Goal: Information Seeking & Learning: Compare options

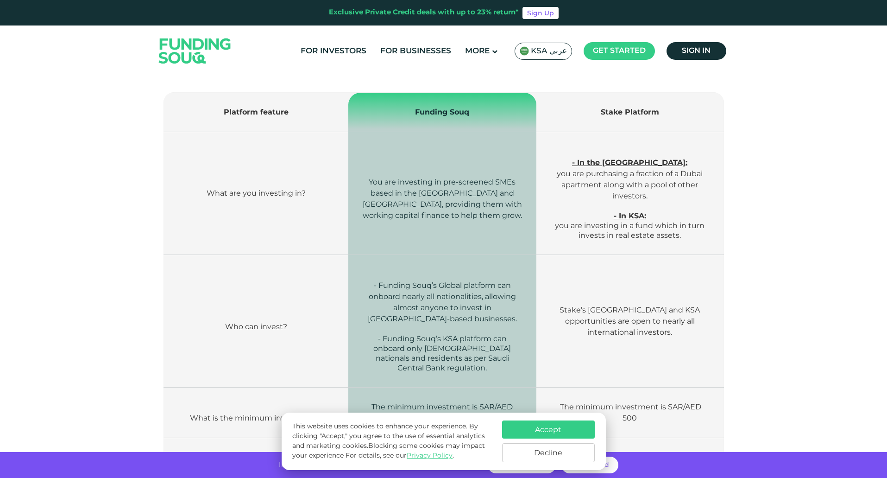
scroll to position [417, 0]
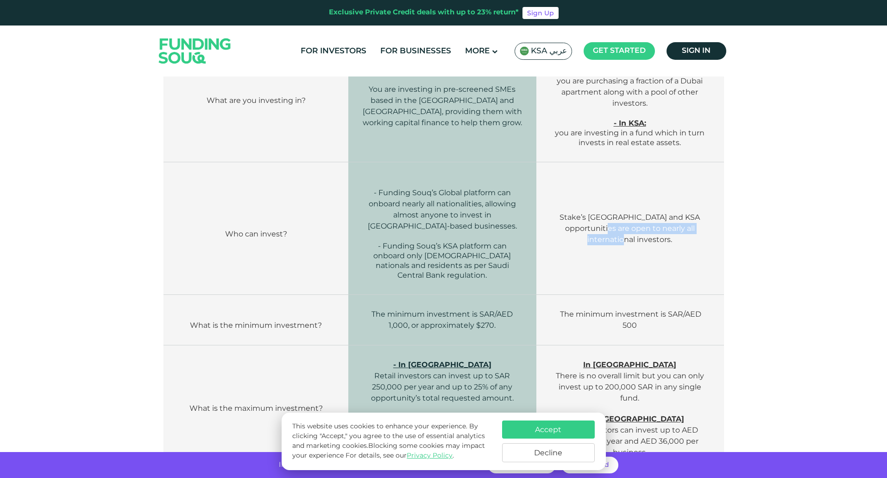
drag, startPoint x: 582, startPoint y: 234, endPoint x: 707, endPoint y: 234, distance: 125.5
click at [707, 234] on td "Stake’s UAE and KSA opportunities are open to nearly all international investor…" at bounding box center [629, 228] width 187 height 132
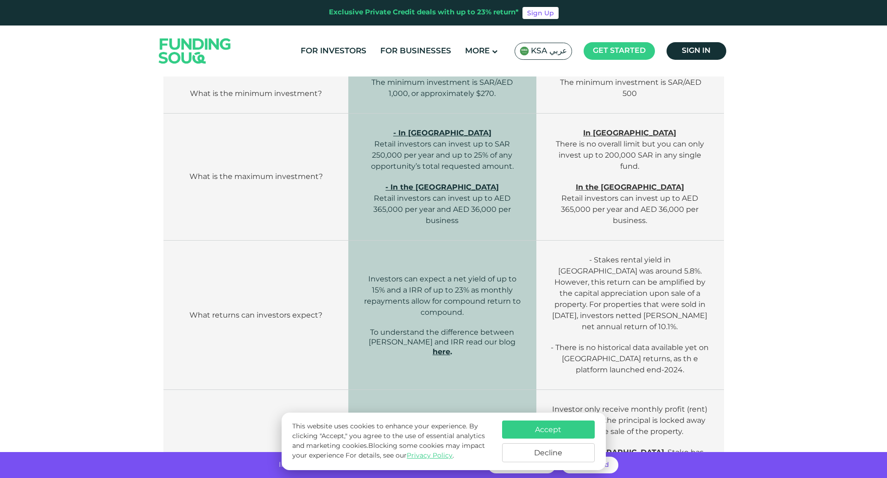
scroll to position [695, 0]
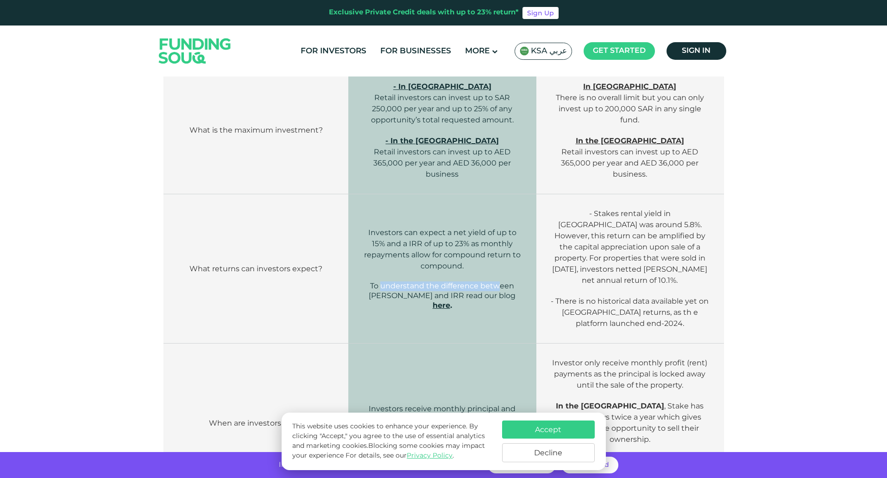
drag, startPoint x: 381, startPoint y: 287, endPoint x: 499, endPoint y: 286, distance: 118.1
click at [499, 286] on span "To understand the difference between Yield and IRR read our blog" at bounding box center [442, 290] width 147 height 19
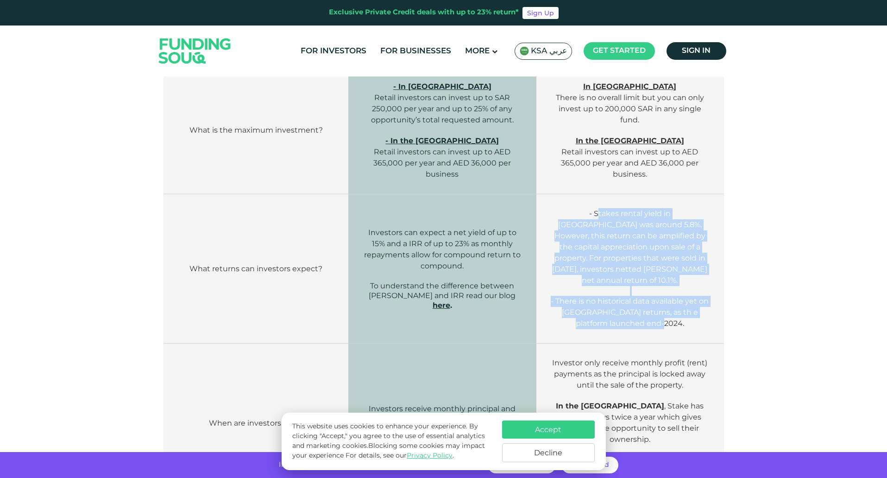
drag, startPoint x: 566, startPoint y: 214, endPoint x: 693, endPoint y: 309, distance: 158.8
click at [693, 309] on td "- Stakes rental yield in UAE was around 5.8%. However, this return can be ampli…" at bounding box center [629, 268] width 187 height 149
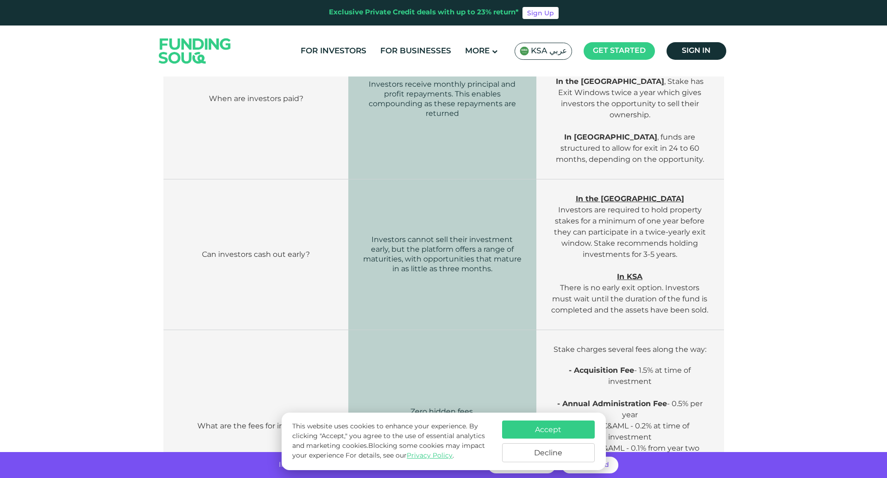
scroll to position [1158, 0]
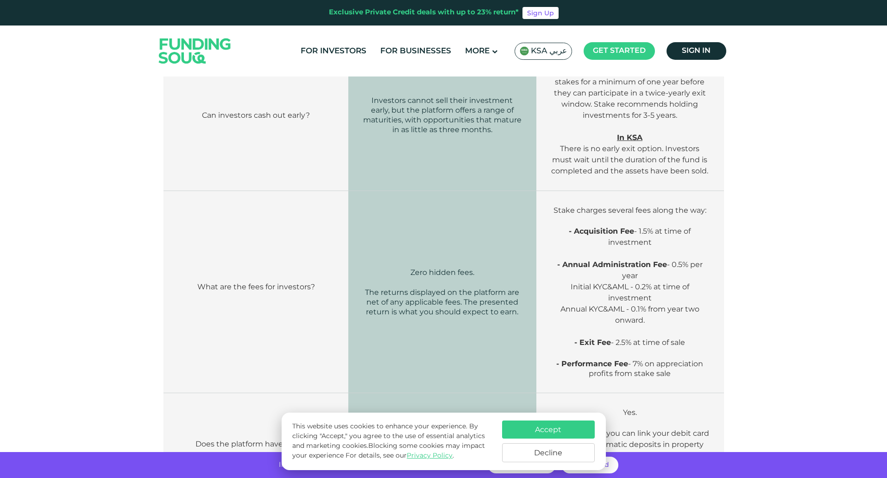
drag, startPoint x: 563, startPoint y: 190, endPoint x: 689, endPoint y: 352, distance: 204.6
click at [689, 352] on td "Stake charges several fees along the way: - Acquisition Fee - 1.5% at time of i…" at bounding box center [629, 292] width 187 height 202
click at [678, 206] on span "Stake charges several fees along the way:" at bounding box center [630, 210] width 153 height 9
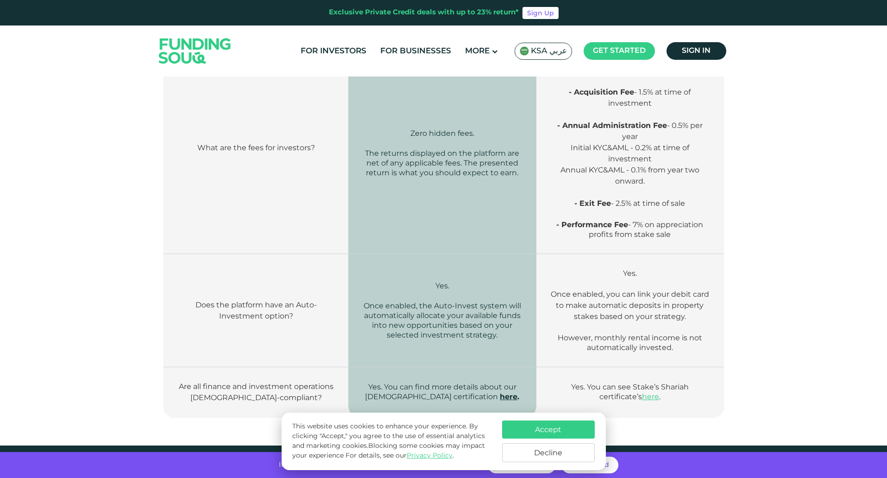
click at [181, 44] on img at bounding box center [195, 50] width 91 height 47
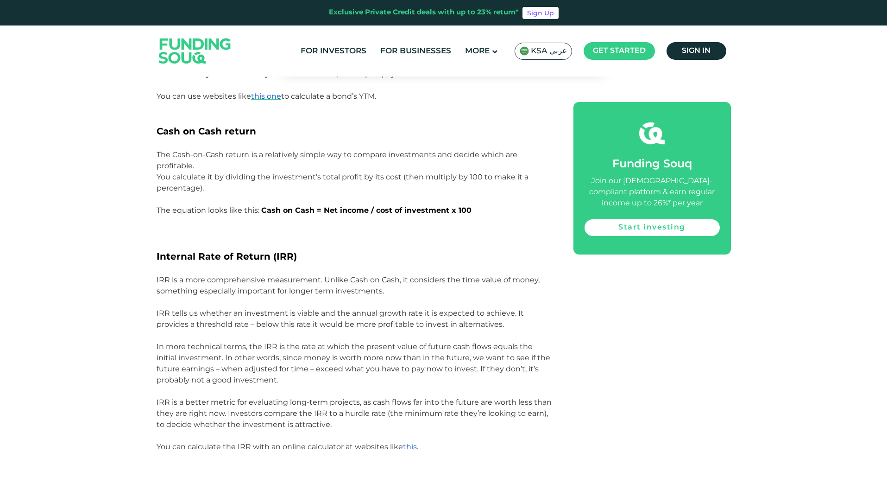
scroll to position [1529, 0]
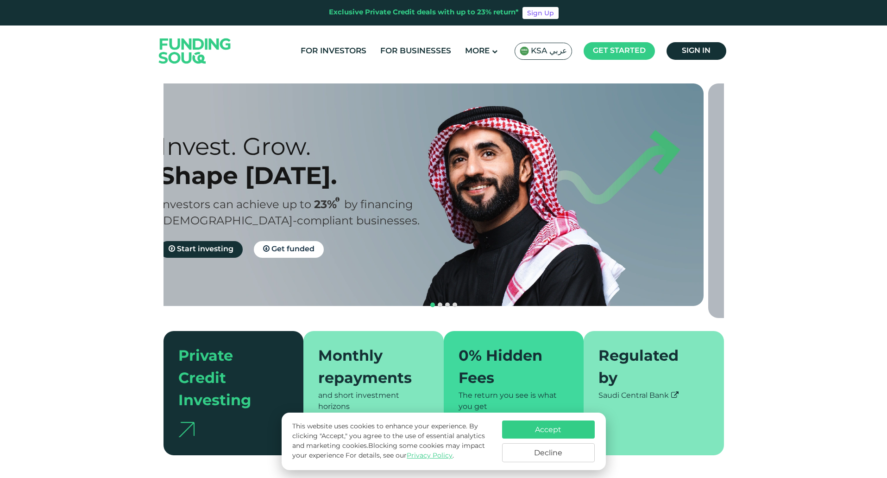
drag, startPoint x: 251, startPoint y: 201, endPoint x: 230, endPoint y: 203, distance: 20.5
click at [230, 203] on span "Investors can achieve up to" at bounding box center [235, 205] width 152 height 11
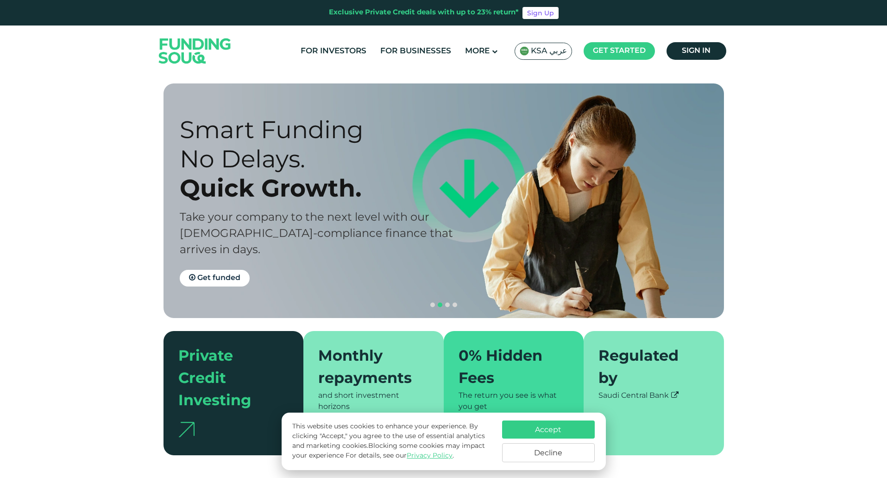
drag, startPoint x: 256, startPoint y: 210, endPoint x: 581, endPoint y: 226, distance: 325.6
click at [460, 227] on div "Smart Funding No Delays. Quick Growth. Take your company to the next level with…" at bounding box center [320, 200] width 280 height 171
click at [359, 201] on div "Quick Growth." at bounding box center [320, 187] width 280 height 29
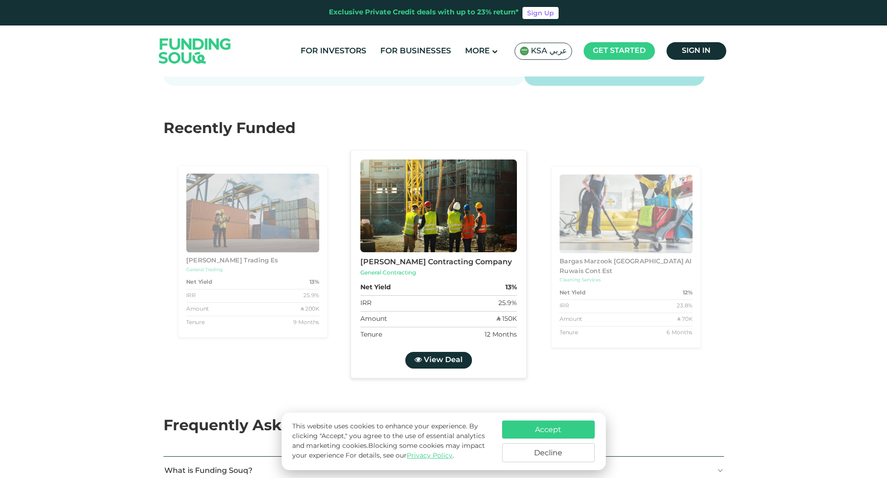
scroll to position [1575, 0]
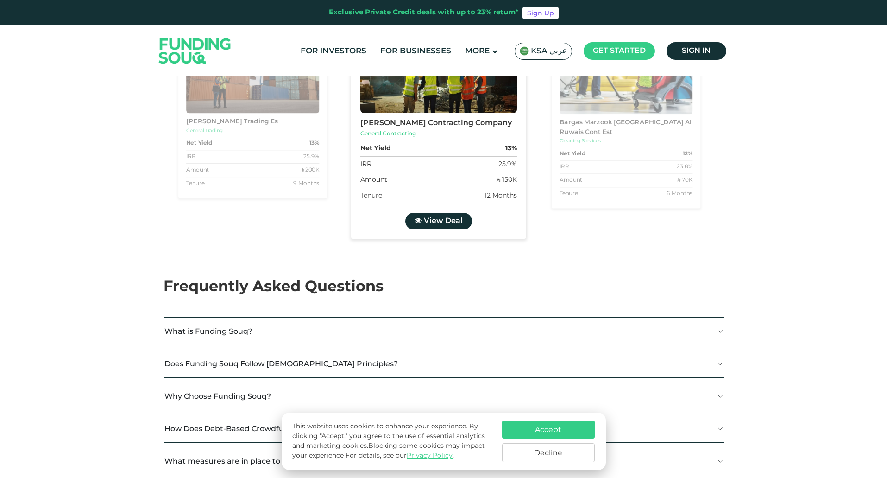
type tc-range-slider "4"
type tc-range-slider "20000"
drag, startPoint x: 196, startPoint y: 237, endPoint x: 192, endPoint y: 239, distance: 5.0
type tc-range-slider "70000"
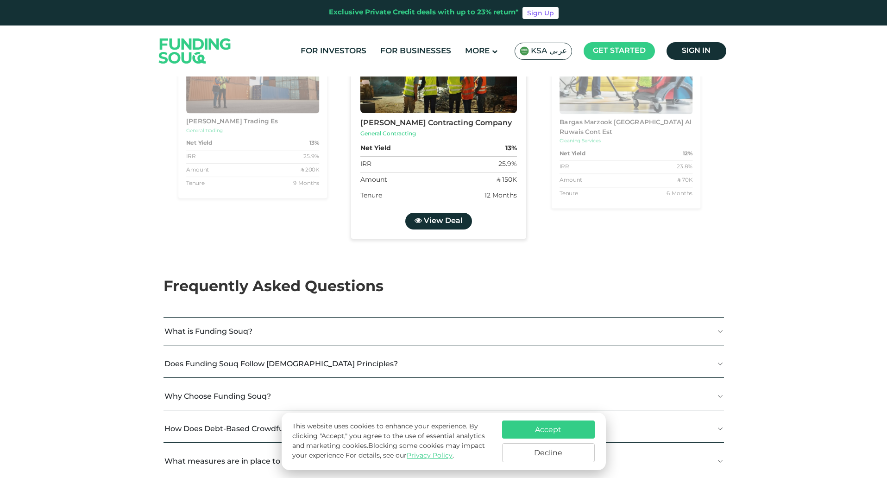
radio input "true"
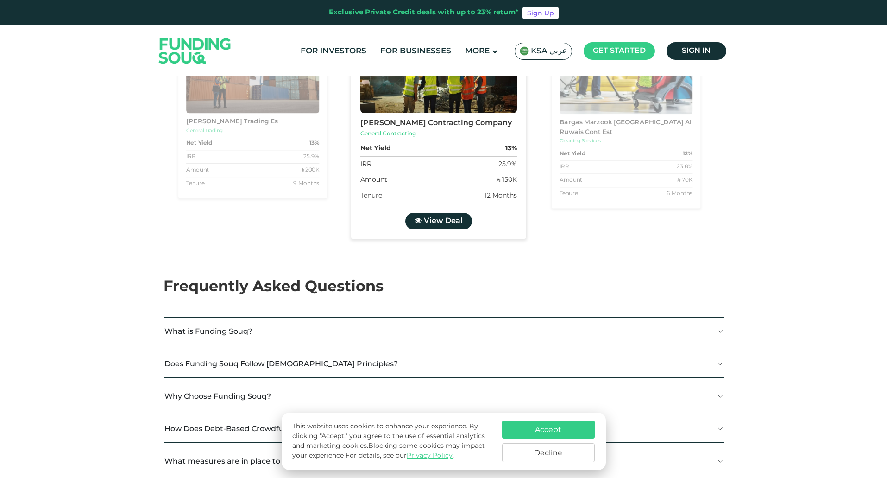
radio input "true"
type tc-range-slider "10000"
type tc-range-slider "250000"
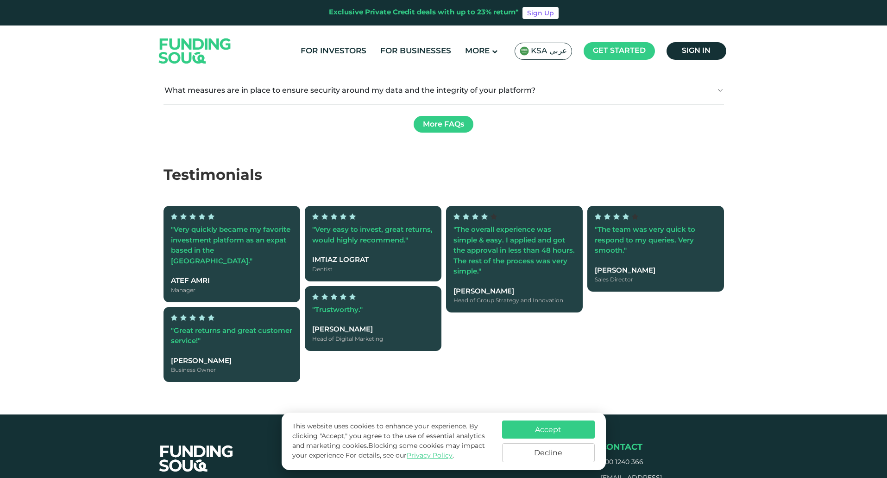
scroll to position [1899, 0]
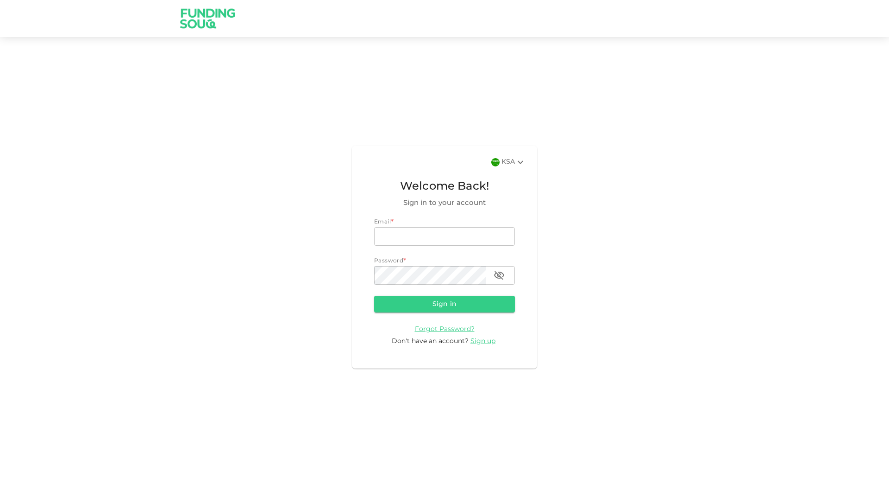
click at [517, 163] on icon at bounding box center [520, 162] width 11 height 11
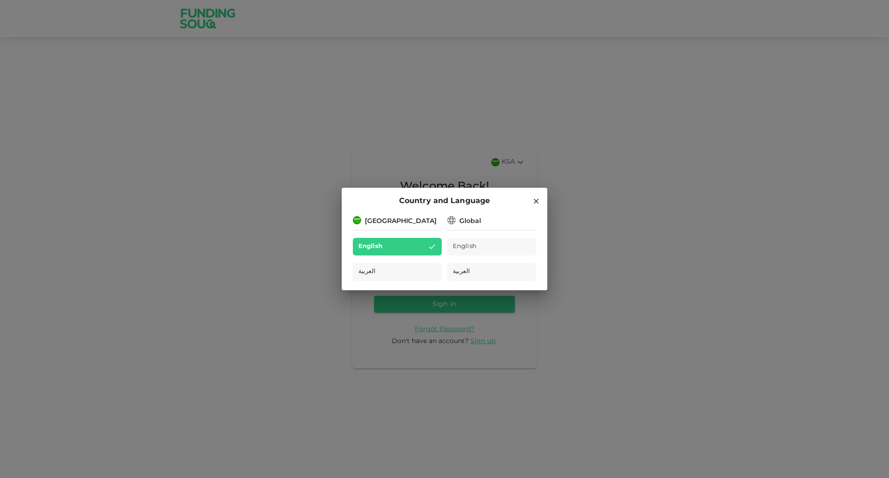
click at [474, 220] on div "Global" at bounding box center [470, 221] width 22 height 10
click at [535, 202] on icon at bounding box center [536, 201] width 5 height 5
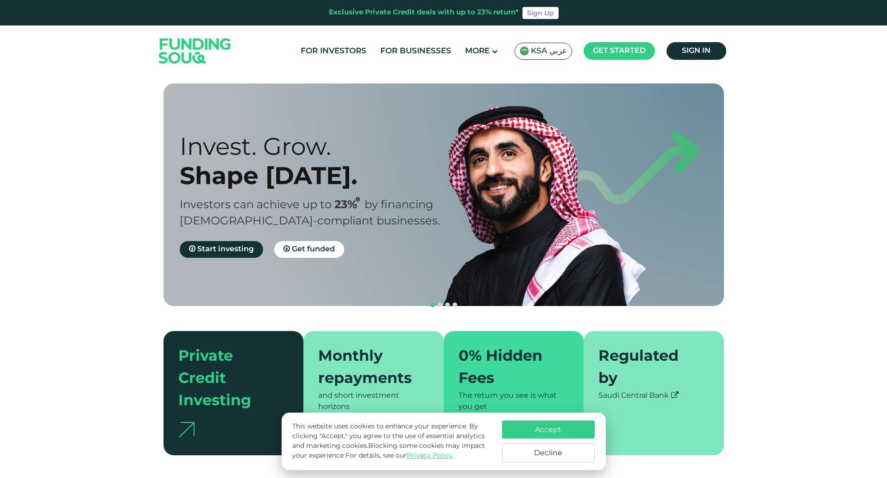
scroll to position [1273, 0]
